Goal: Find specific page/section: Find specific page/section

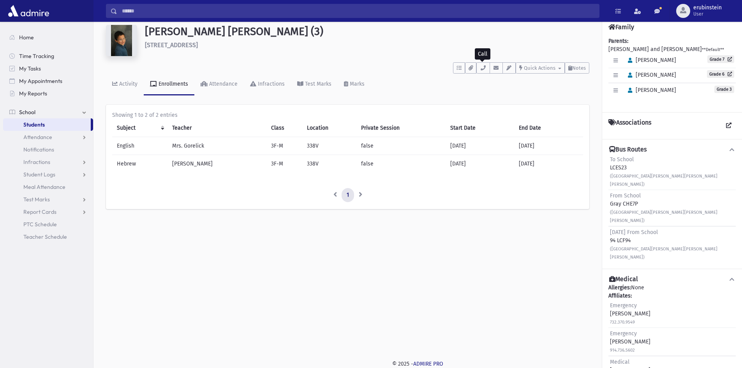
scroll to position [25, 0]
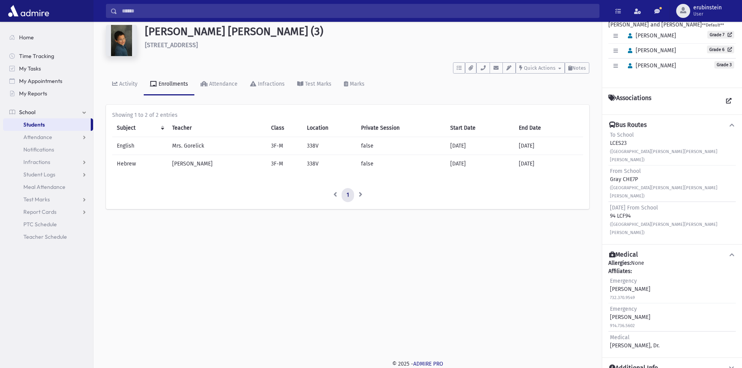
click at [509, 57] on div "[PERSON_NAME] [PERSON_NAME] (3) [STREET_ADDRESS]" at bounding box center [367, 42] width 452 height 34
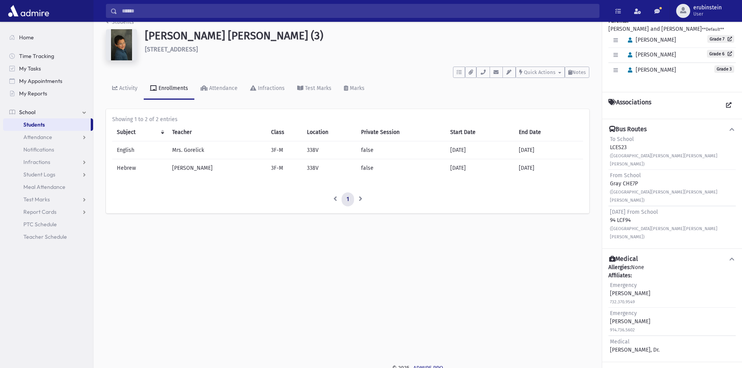
scroll to position [0, 0]
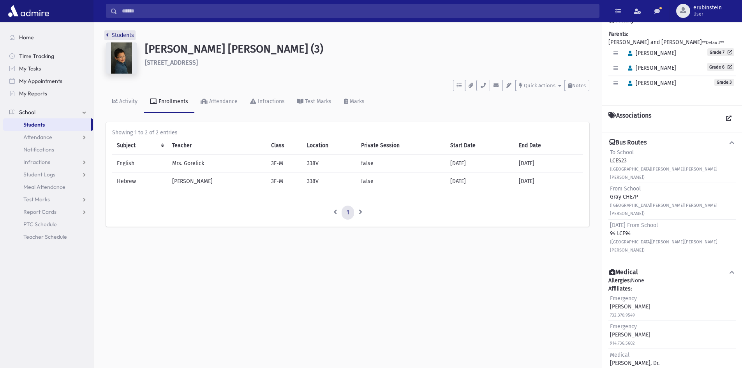
click at [111, 35] on link "Students" at bounding box center [120, 35] width 28 height 7
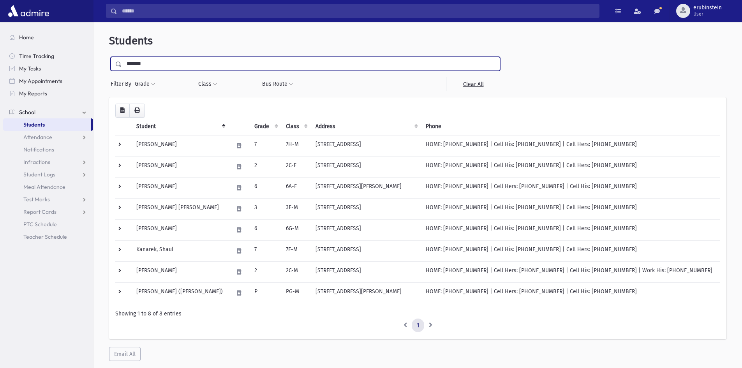
drag, startPoint x: 152, startPoint y: 66, endPoint x: 125, endPoint y: 62, distance: 27.6
click at [125, 62] on input "*******" at bounding box center [311, 64] width 378 height 14
type input "*******"
click at [109, 57] on input "submit" at bounding box center [120, 62] width 22 height 11
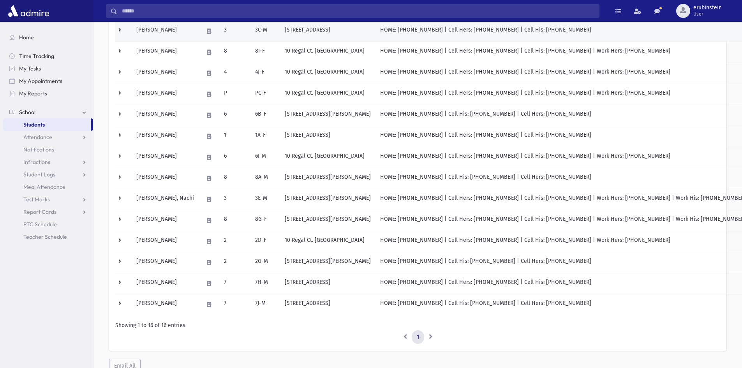
scroll to position [188, 0]
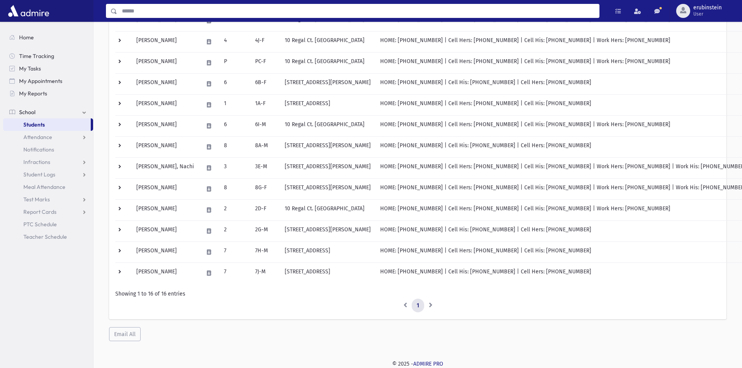
click at [125, 12] on input "Search" at bounding box center [358, 11] width 482 height 14
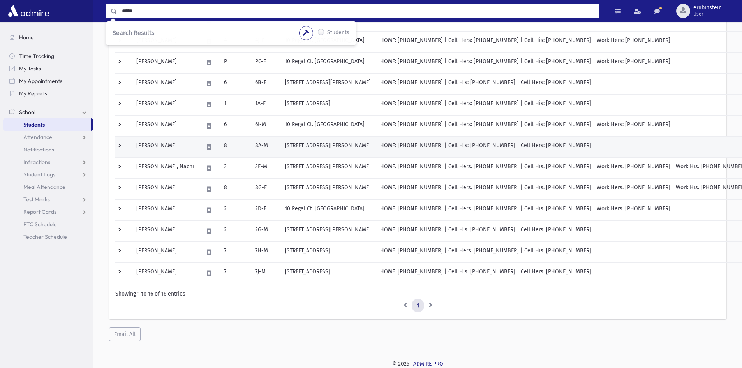
type input "*****"
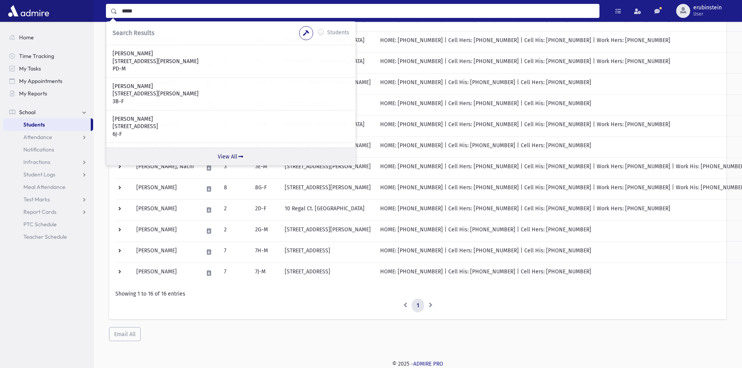
click at [230, 157] on link "View All" at bounding box center [230, 157] width 249 height 18
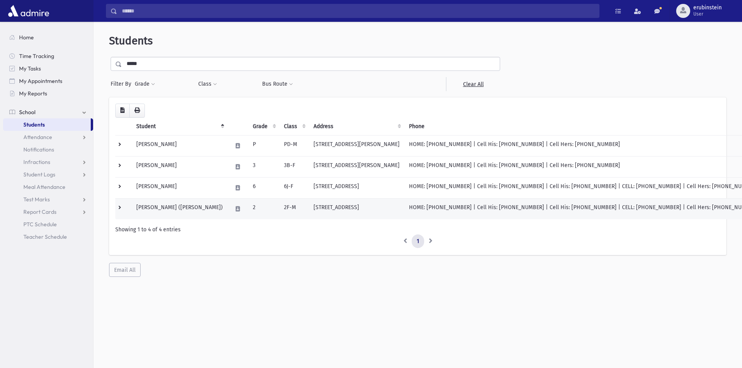
click at [309, 206] on td "1245 County Line Road East Lakewood, NJ 08701" at bounding box center [356, 208] width 95 height 21
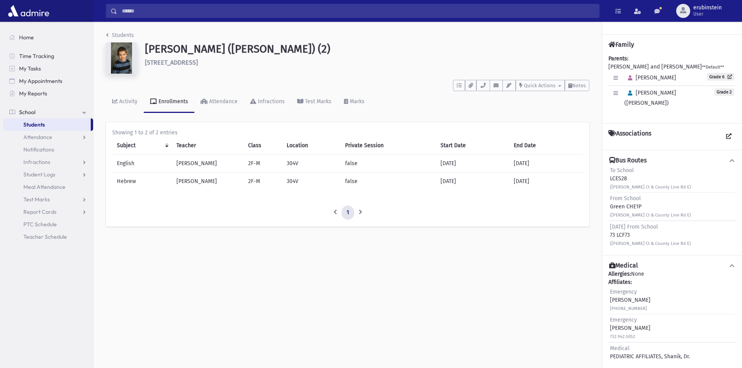
scroll to position [10, 0]
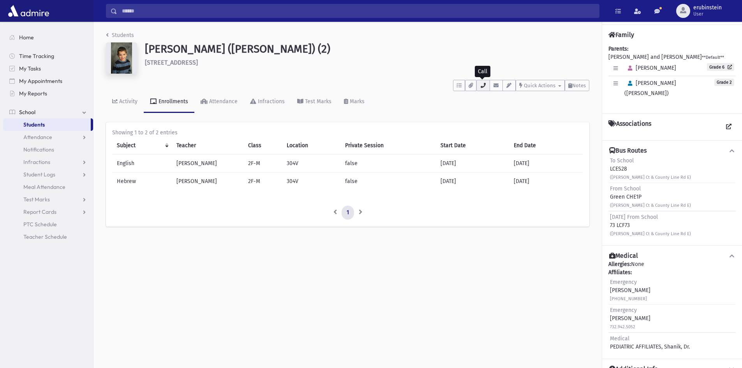
click at [480, 87] on icon "button" at bounding box center [483, 85] width 6 height 5
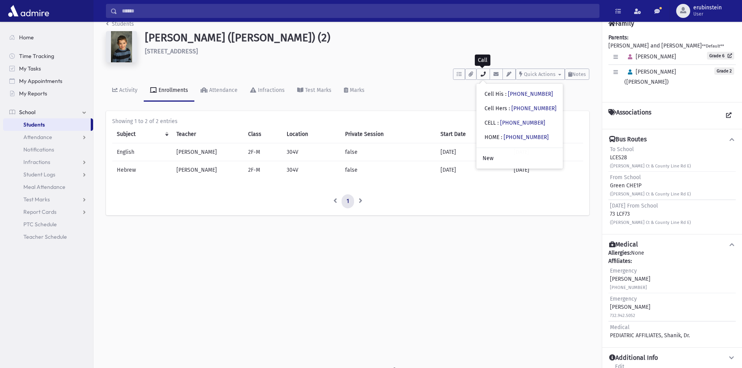
scroll to position [18, 0]
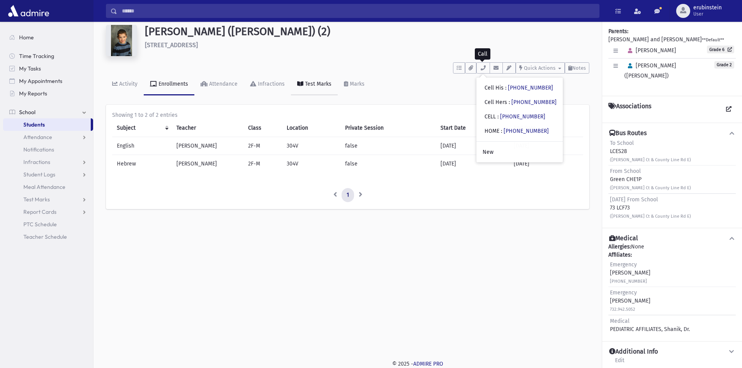
click at [299, 83] on icon at bounding box center [300, 83] width 6 height 5
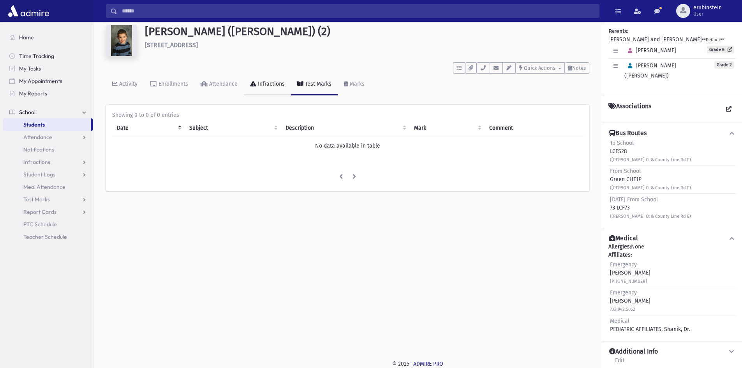
click at [271, 84] on div "Infractions" at bounding box center [270, 84] width 28 height 7
click at [222, 93] on link "Attendance" at bounding box center [218, 85] width 49 height 22
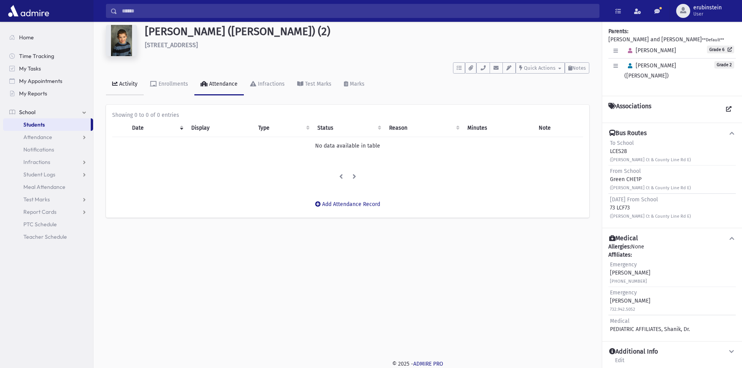
click at [112, 85] on link "Activity" at bounding box center [125, 85] width 38 height 22
click at [119, 47] on img at bounding box center [121, 40] width 31 height 31
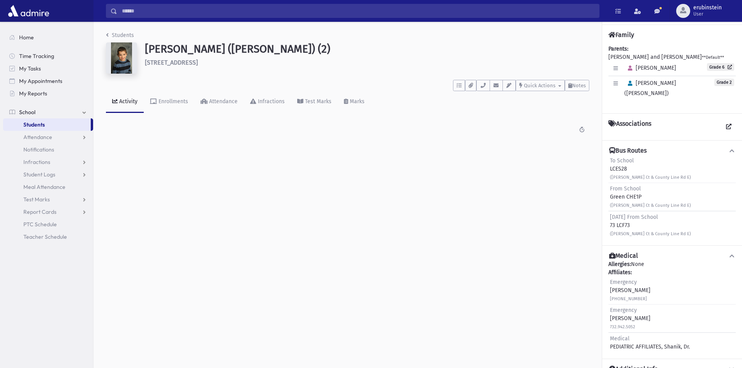
click at [120, 13] on input "Search" at bounding box center [358, 11] width 482 height 14
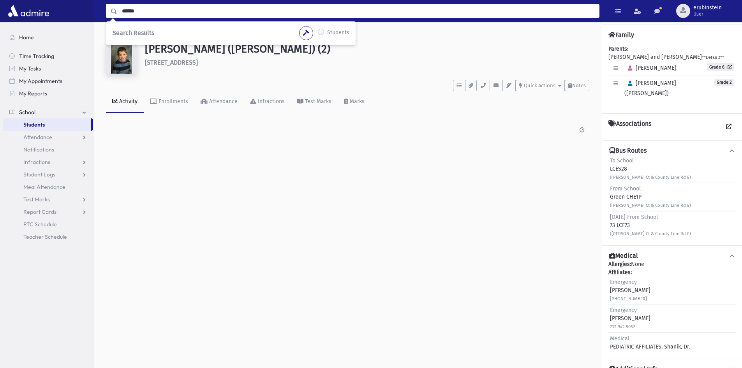
type input "******"
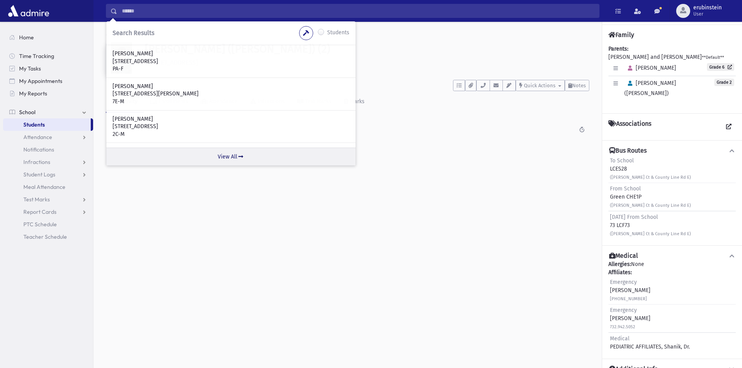
click at [224, 153] on link "View All" at bounding box center [230, 157] width 249 height 18
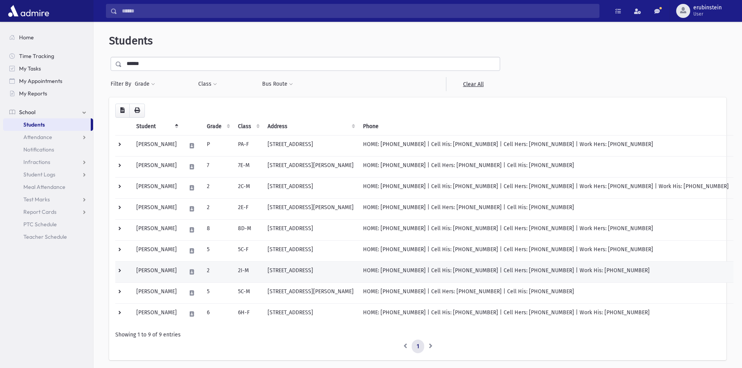
click at [181, 272] on td "[PERSON_NAME]" at bounding box center [157, 271] width 50 height 21
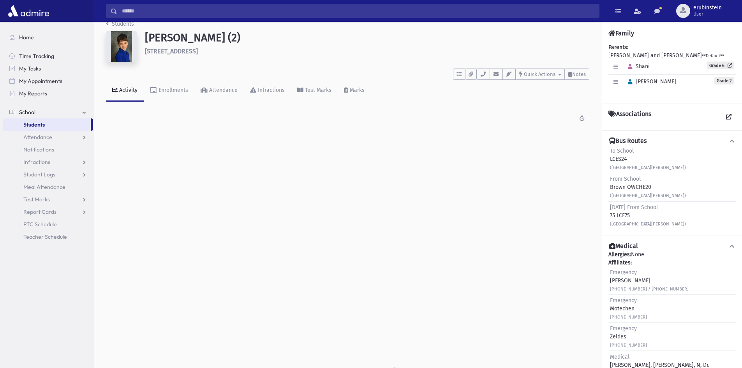
scroll to position [18, 0]
